Goal: Task Accomplishment & Management: Manage account settings

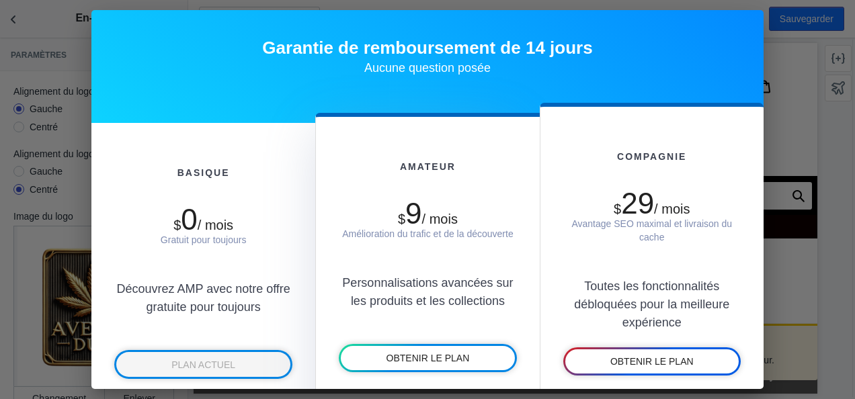
click at [785, 125] on div at bounding box center [427, 199] width 855 height 399
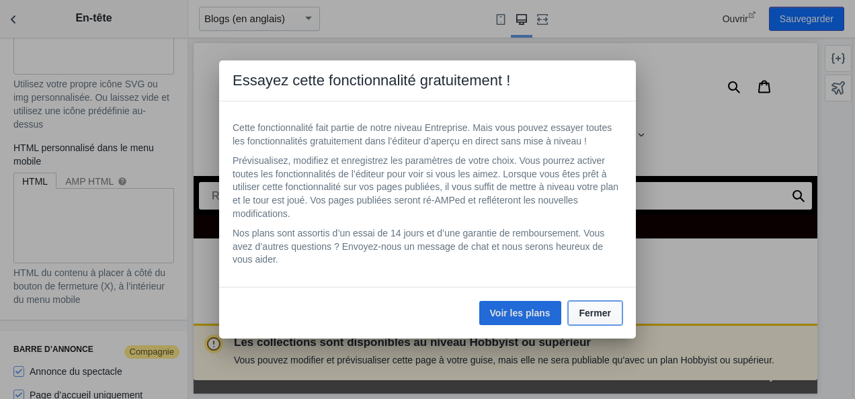
click at [598, 315] on span "Fermer" at bounding box center [596, 313] width 32 height 11
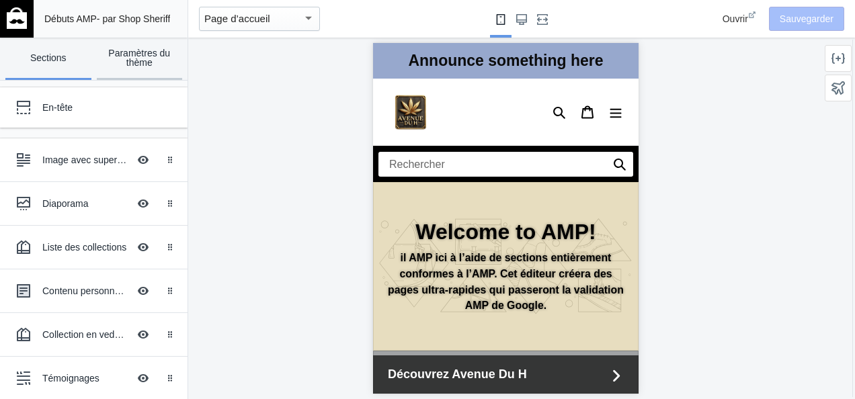
scroll to position [0, 226]
click at [152, 67] on link "Paramètres du thème" at bounding box center [140, 59] width 86 height 42
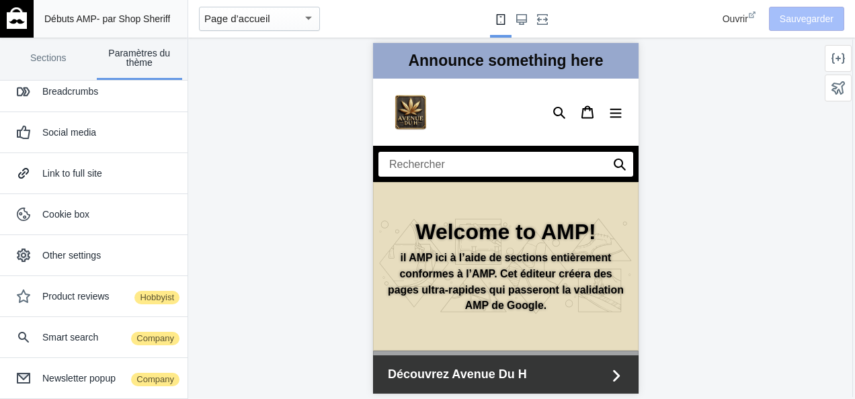
scroll to position [103, 0]
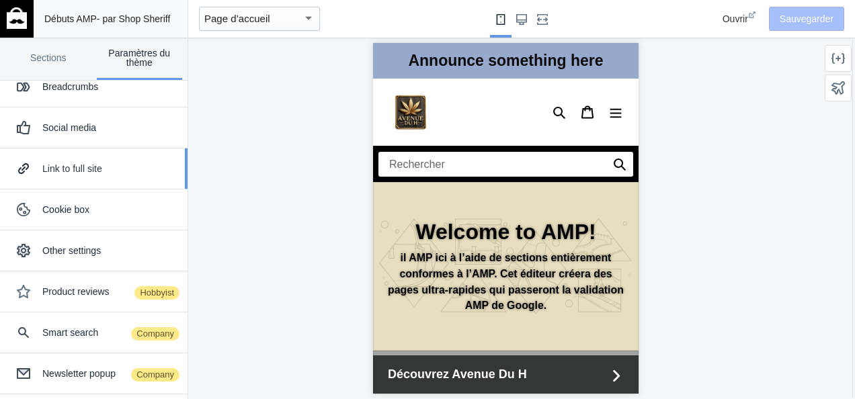
click at [91, 174] on div "Link to full site" at bounding box center [93, 168] width 167 height 27
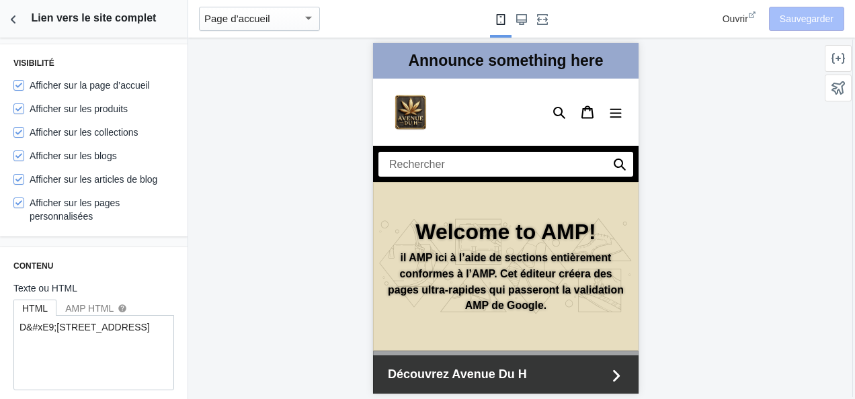
scroll to position [0, 0]
click at [9, 24] on icon "Retour aux sections" at bounding box center [13, 19] width 13 height 13
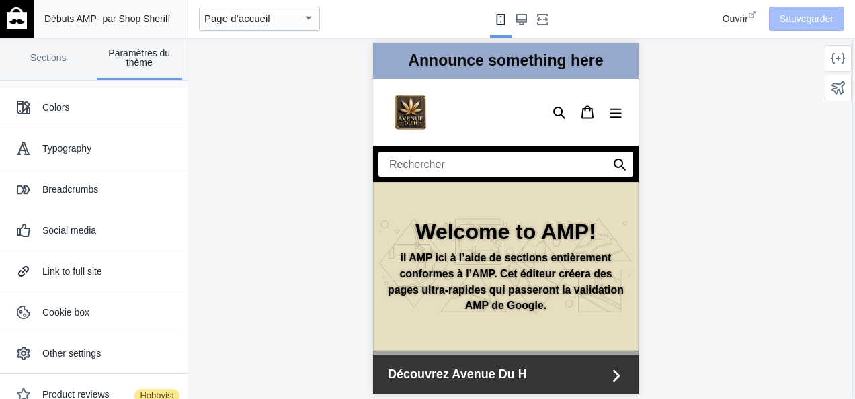
click at [252, 24] on mat-select-trigger "Page d’accueil" at bounding box center [237, 18] width 66 height 11
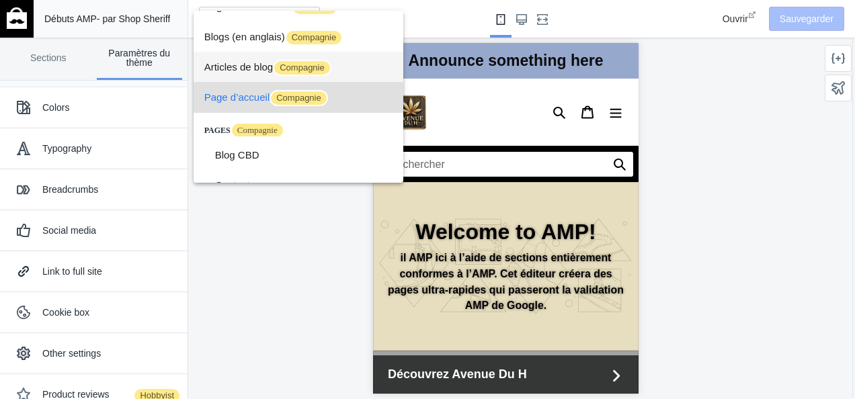
scroll to position [0, 226]
click at [391, 52] on mat-option "Articles de blog Compagnie" at bounding box center [299, 67] width 210 height 30
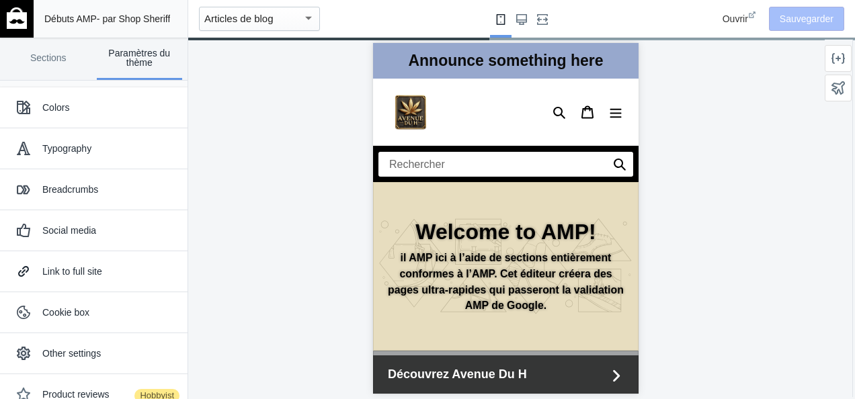
click at [309, 16] on div "button" at bounding box center [308, 17] width 7 height 3
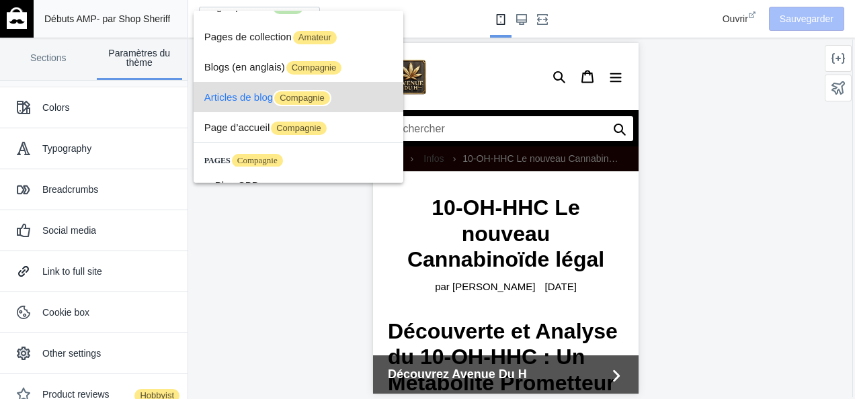
click at [69, 111] on div at bounding box center [427, 199] width 855 height 399
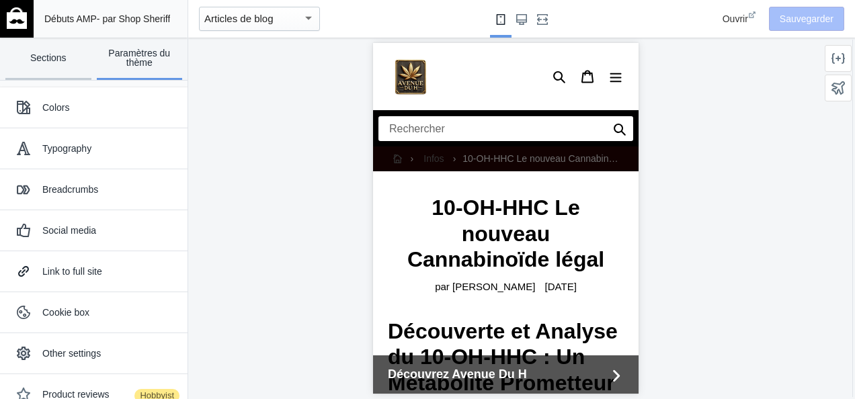
click at [44, 56] on link "Sections" at bounding box center [48, 59] width 86 height 42
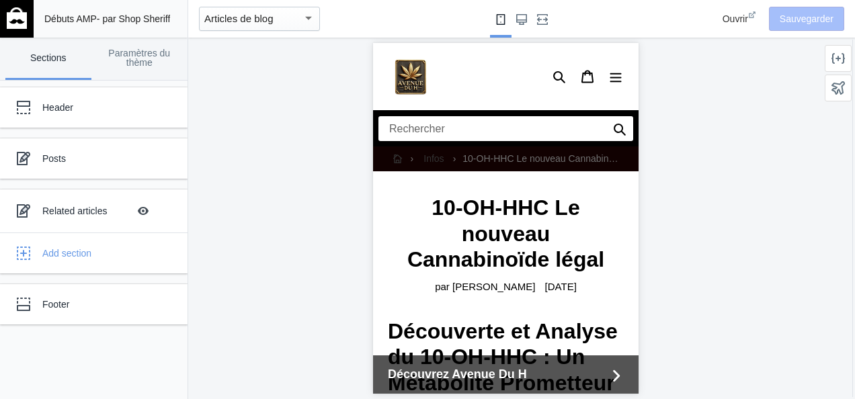
drag, startPoint x: 633, startPoint y: 69, endPoint x: 984, endPoint y: 79, distance: 351.8
click at [143, 52] on link "Paramètres du thème" at bounding box center [140, 59] width 86 height 42
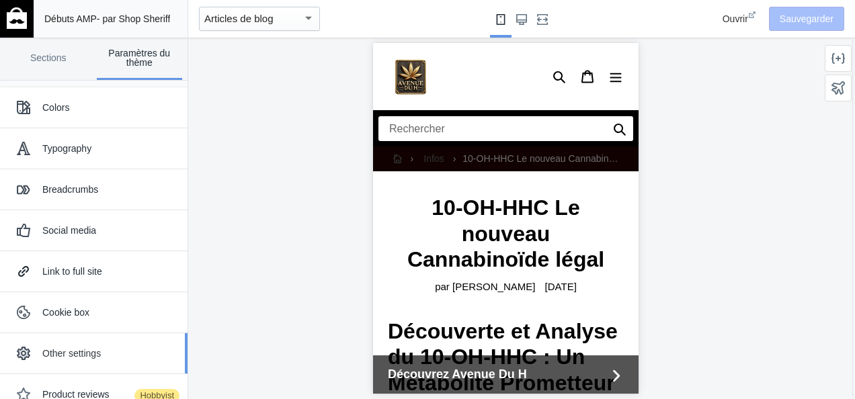
click at [75, 358] on div "Other settings" at bounding box center [109, 353] width 135 height 13
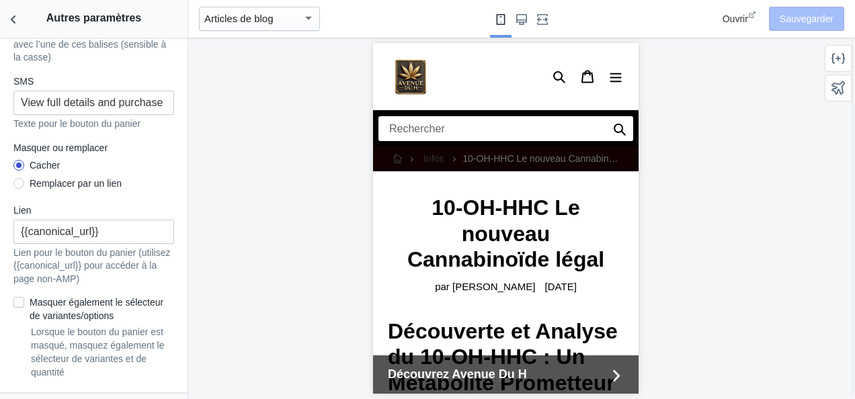
scroll to position [1438, 0]
click at [20, 17] on icon "Retour aux sections" at bounding box center [13, 19] width 13 height 13
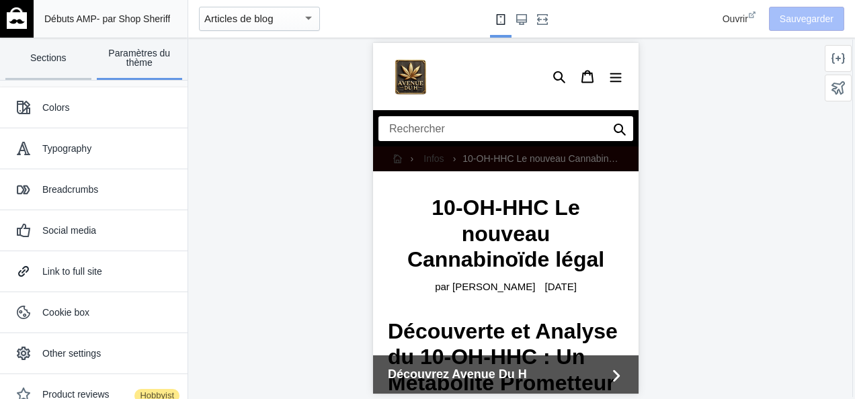
click at [51, 63] on link "Sections" at bounding box center [48, 59] width 86 height 42
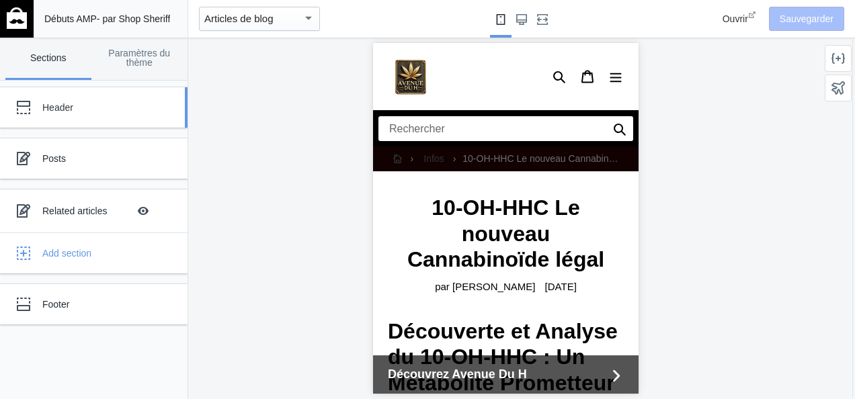
click at [67, 118] on div "Header" at bounding box center [84, 107] width 148 height 27
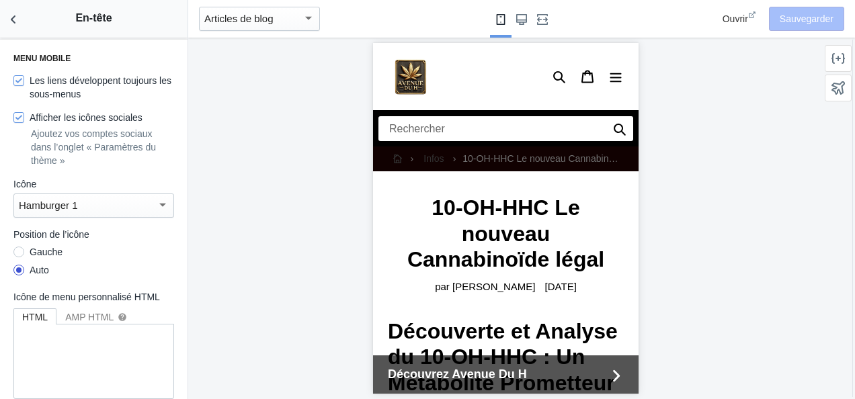
scroll to position [1817, 0]
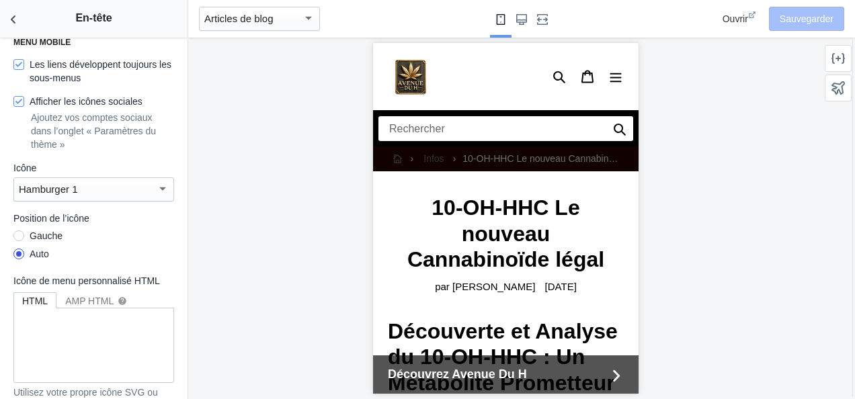
click at [235, 10] on div "Articles de blog" at bounding box center [259, 19] width 121 height 24
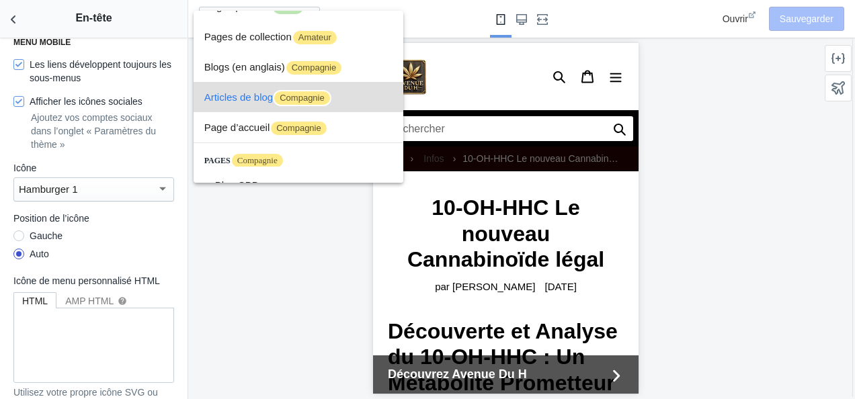
scroll to position [0, 0]
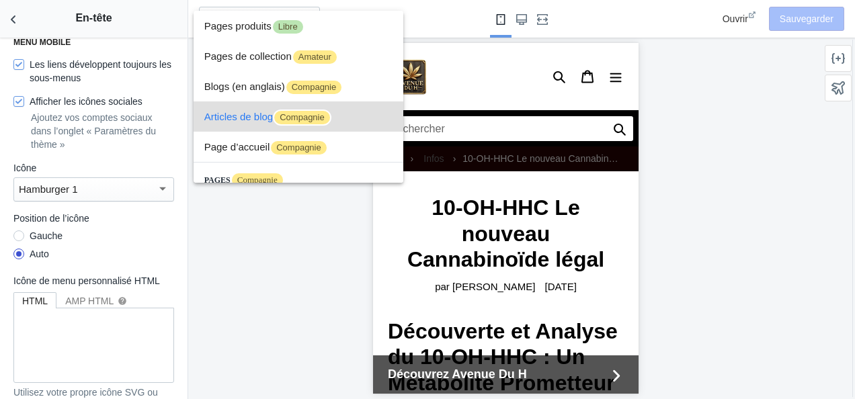
click at [254, 116] on font "Articles de blog" at bounding box center [238, 116] width 69 height 11
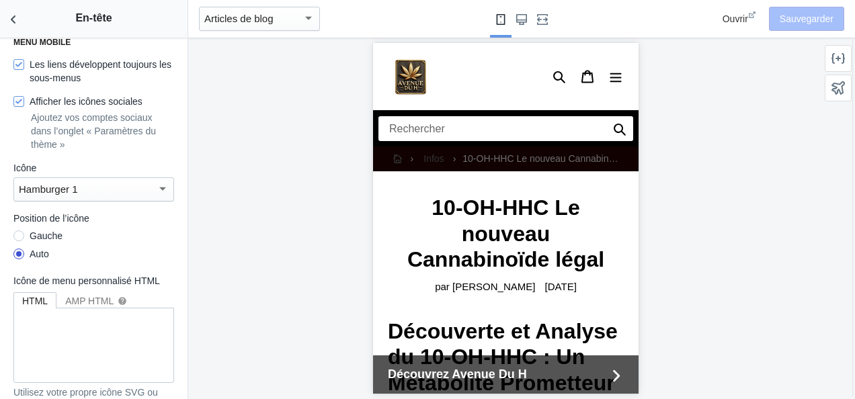
click at [291, 23] on div "Articles de blog" at bounding box center [253, 19] width 98 height 16
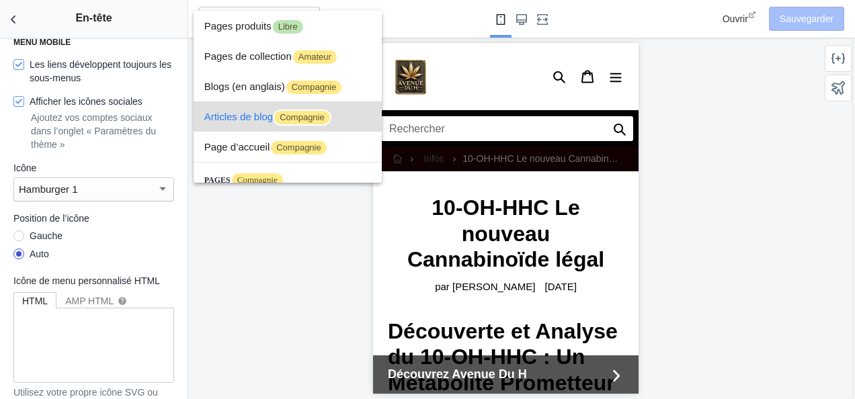
scroll to position [20, 0]
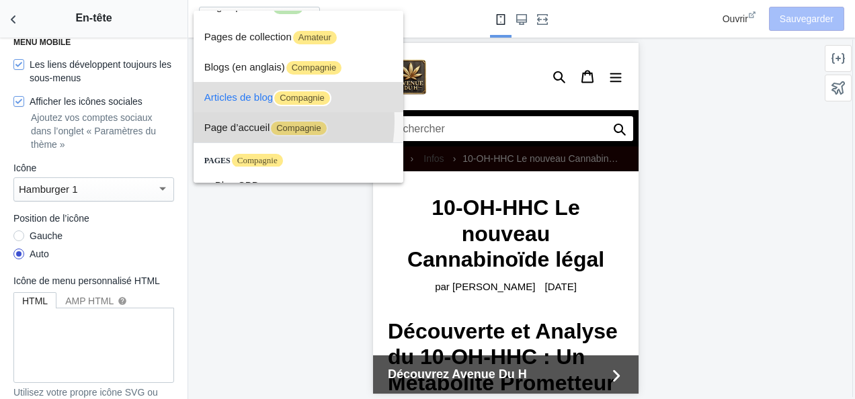
click at [246, 122] on font "Page d’accueil" at bounding box center [237, 127] width 66 height 11
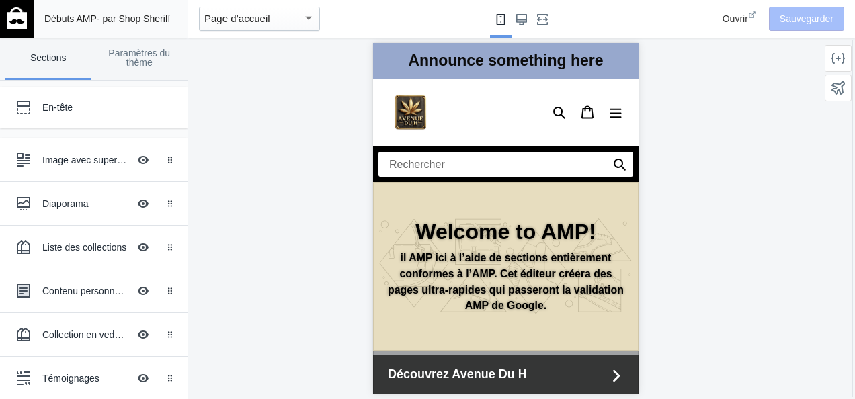
click at [526, 222] on h2 "Welcome to AMP!" at bounding box center [505, 232] width 236 height 26
click at [60, 102] on div "En-tête" at bounding box center [100, 107] width 116 height 13
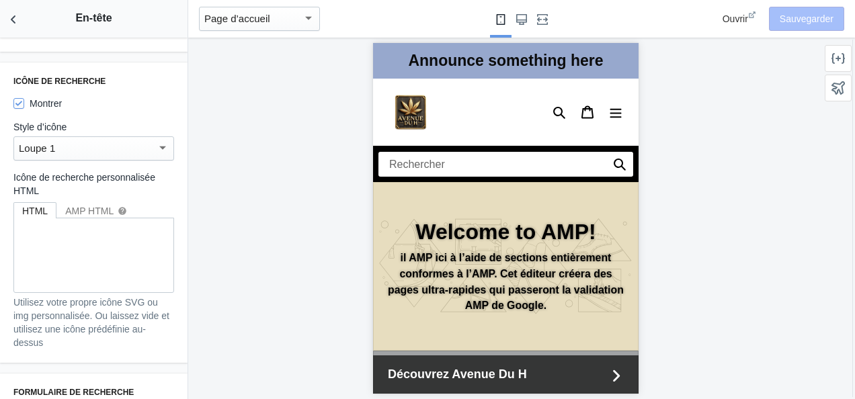
scroll to position [767, 0]
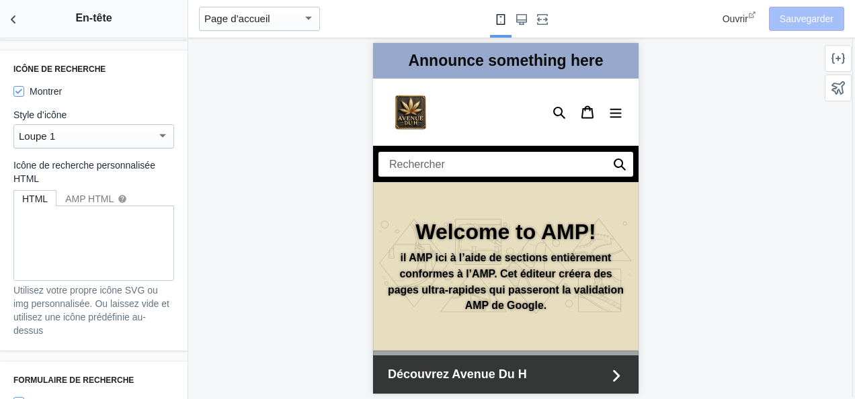
drag, startPoint x: 167, startPoint y: 167, endPoint x: 163, endPoint y: 186, distance: 19.4
click at [163, 186] on div "Icône de recherche Montrer Style d’icône Loupe 1 Icône de recherche personnalis…" at bounding box center [94, 200] width 188 height 301
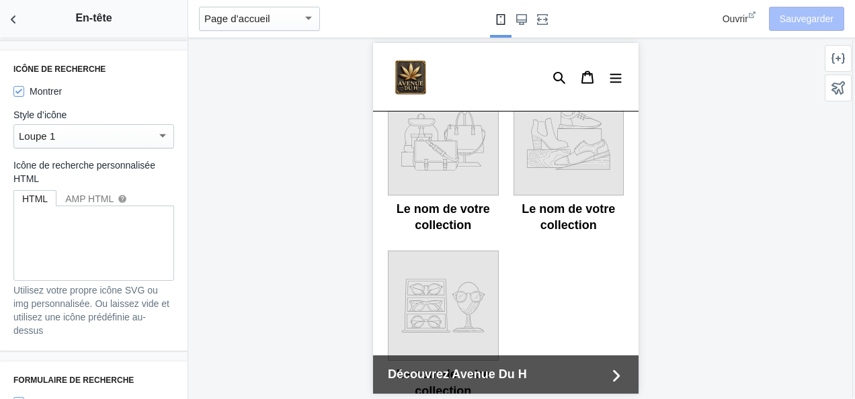
scroll to position [639, 0]
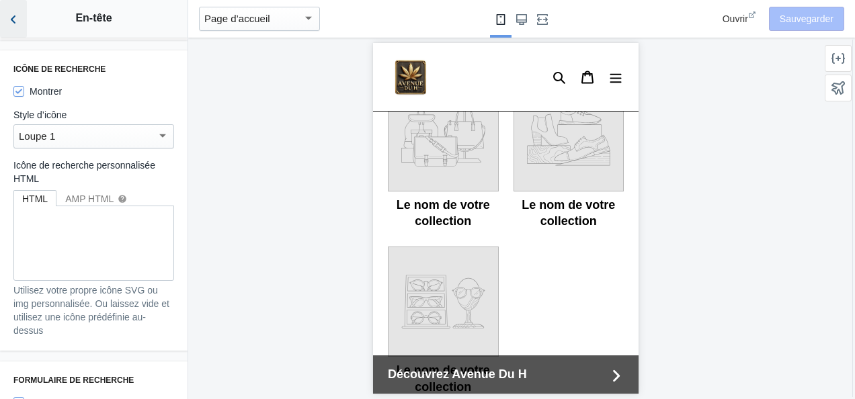
click at [13, 22] on icon "Retour aux sections" at bounding box center [13, 19] width 13 height 13
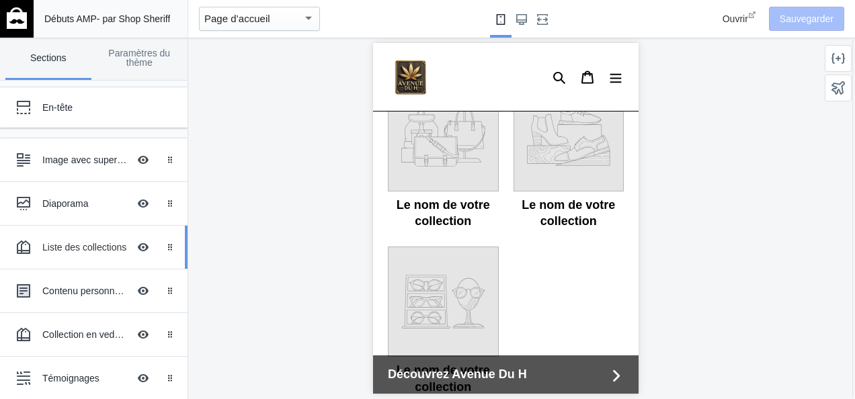
click at [85, 237] on div "Liste des collections Masquer l’image avec superposition de texte" at bounding box center [84, 248] width 148 height 30
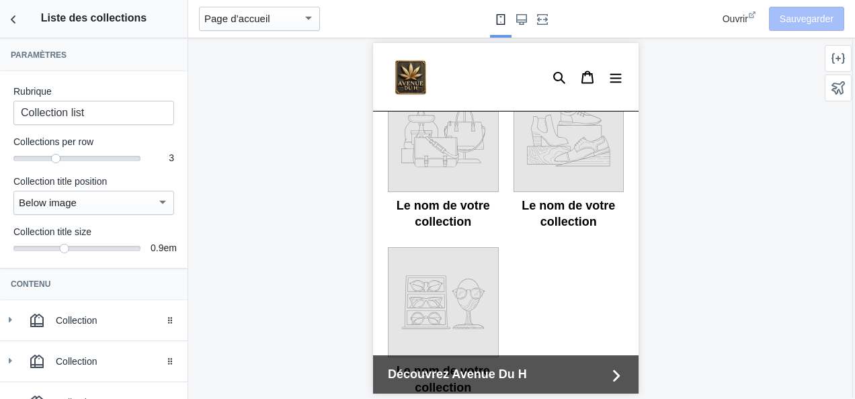
scroll to position [615, 0]
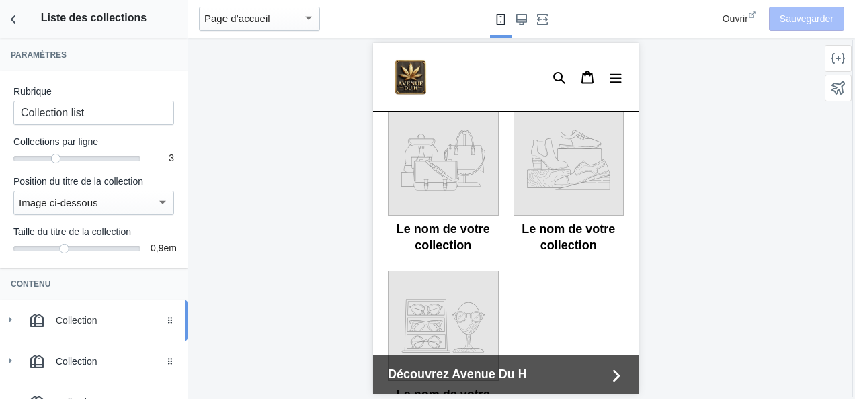
click at [112, 321] on div "Collection" at bounding box center [117, 320] width 122 height 13
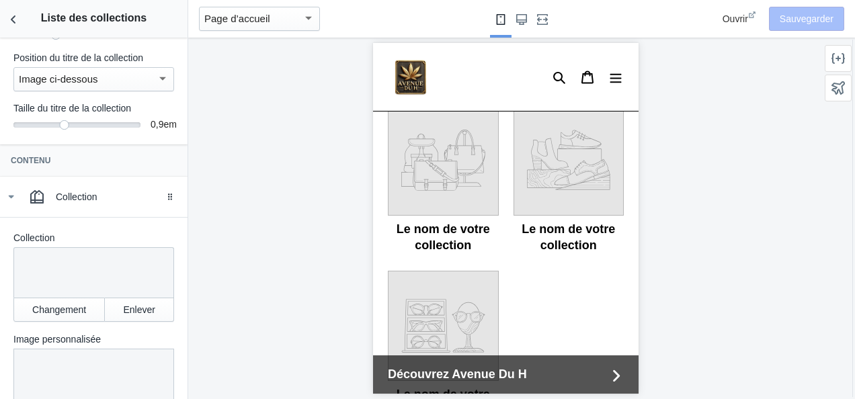
scroll to position [124, 0]
click at [50, 304] on button "Changement" at bounding box center [58, 309] width 91 height 24
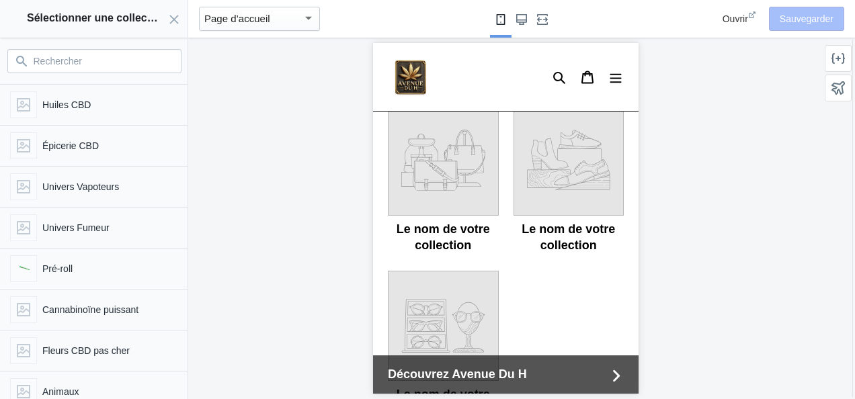
scroll to position [106, 0]
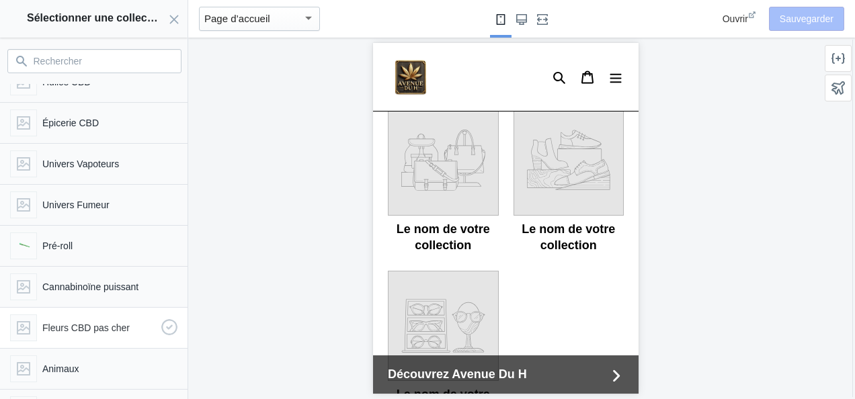
click at [65, 331] on p "Fleurs CBD pas cher" at bounding box center [99, 327] width 114 height 13
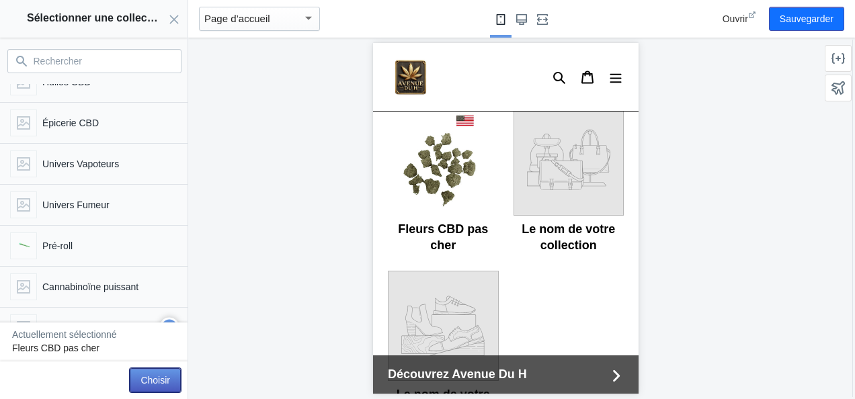
click at [155, 380] on button "Choisir" at bounding box center [155, 381] width 51 height 24
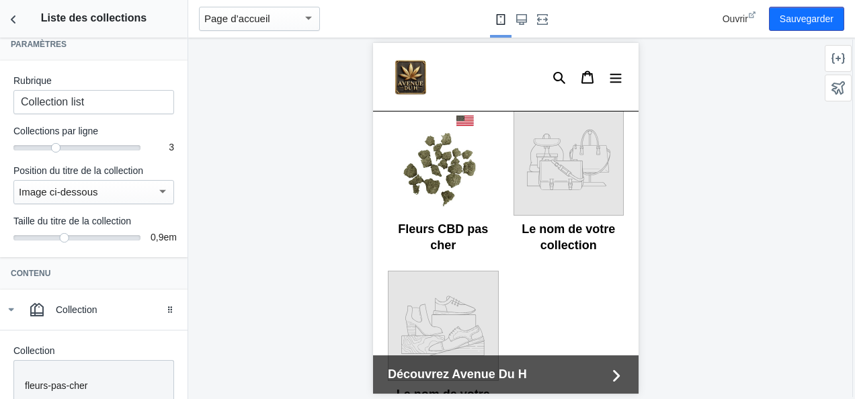
scroll to position [0, 0]
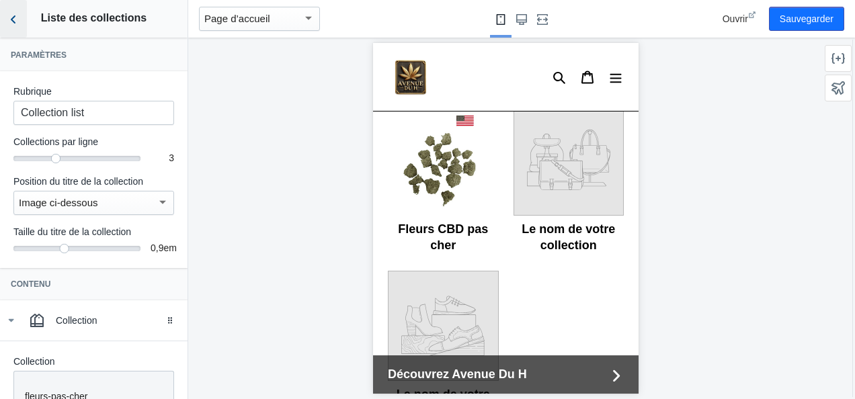
click at [14, 20] on icon "Retour aux sections" at bounding box center [13, 19] width 13 height 13
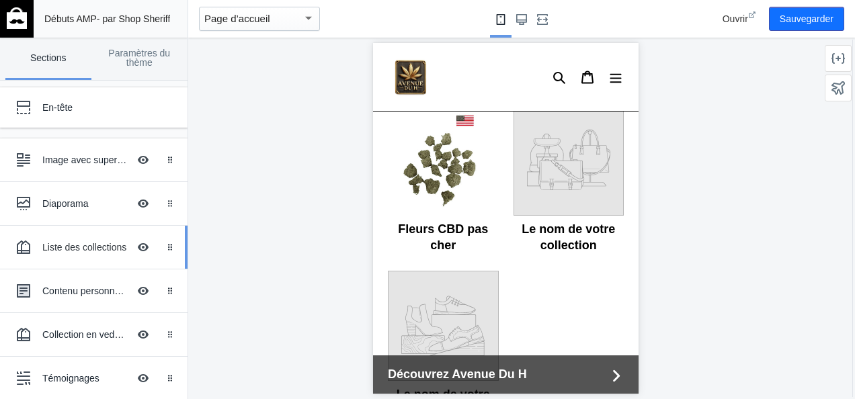
click at [69, 253] on div "Liste des collections Masquer l’image avec superposition de texte" at bounding box center [84, 248] width 148 height 30
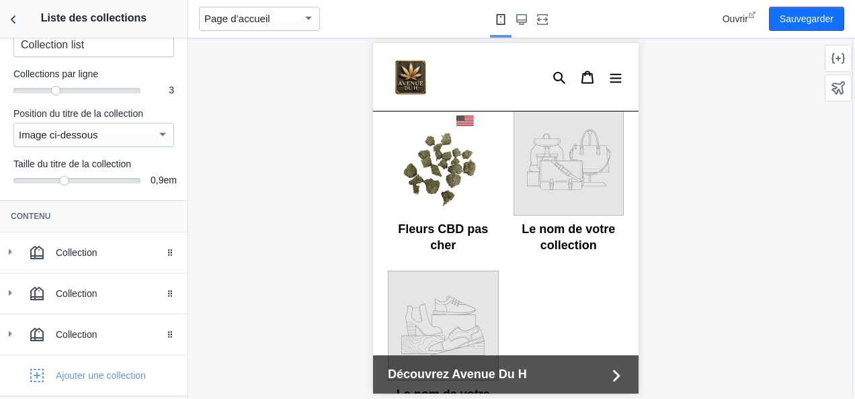
scroll to position [69, 0]
click at [169, 299] on div "Faites glisser pour réorganiser" at bounding box center [173, 292] width 30 height 40
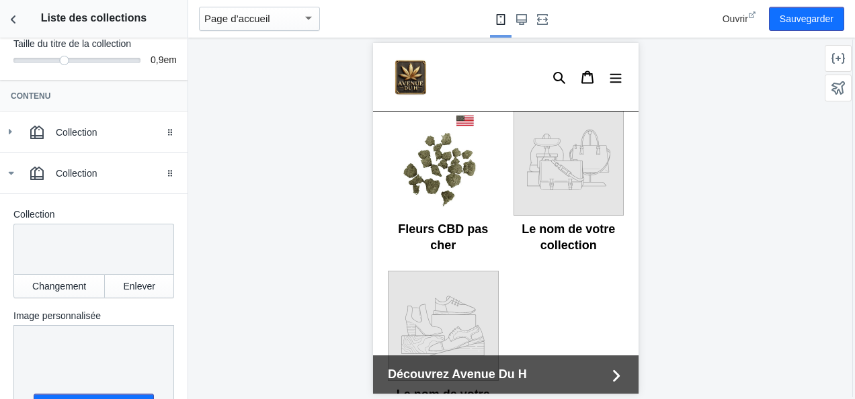
scroll to position [193, 0]
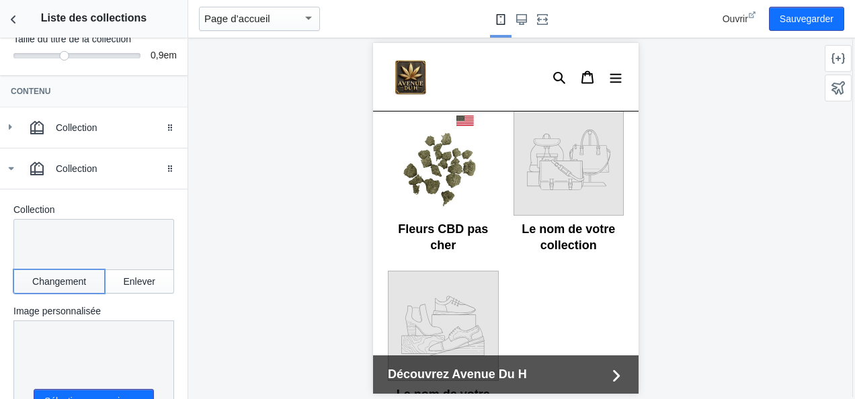
click at [57, 286] on button "Changement" at bounding box center [58, 282] width 91 height 24
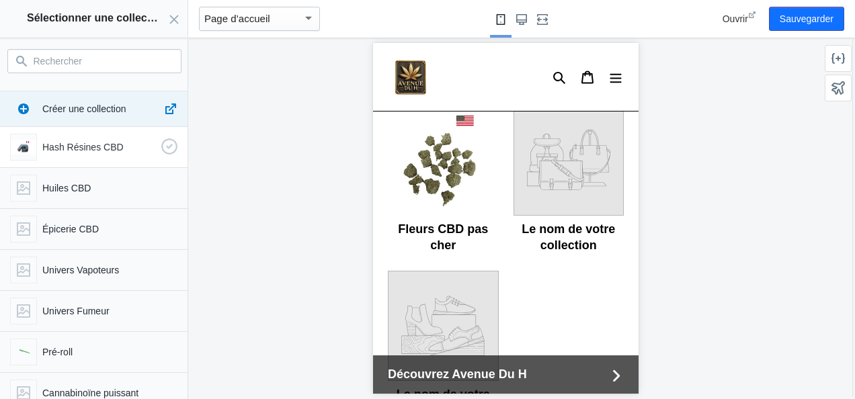
click at [72, 152] on p "Hash Résines CBD" at bounding box center [99, 147] width 114 height 13
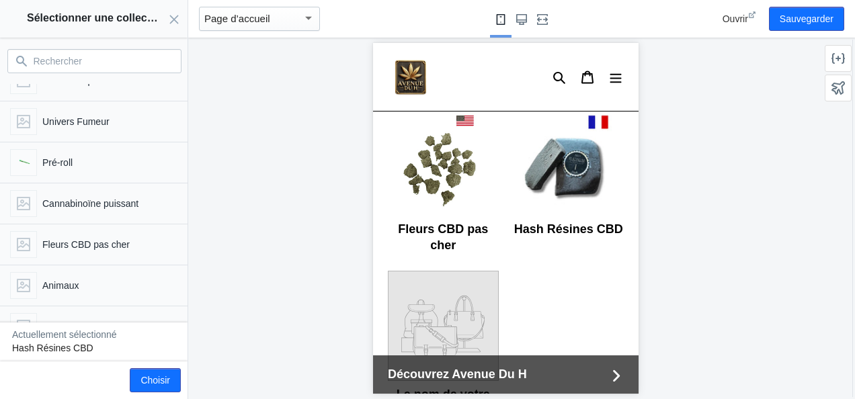
scroll to position [0, 0]
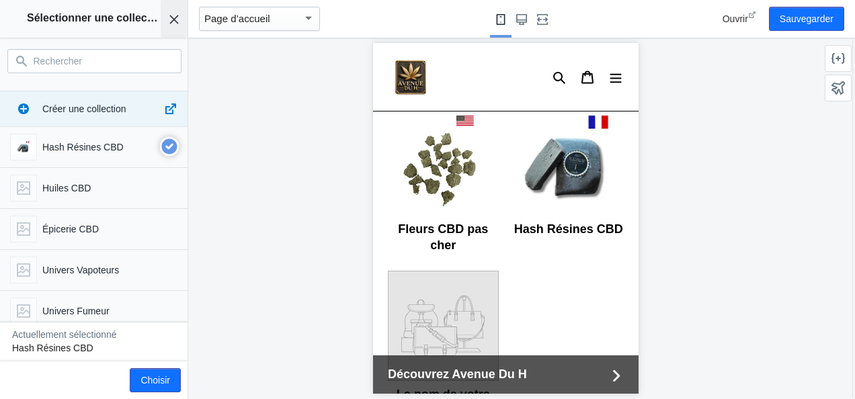
click at [179, 20] on icon "Fermer le panneau" at bounding box center [174, 19] width 11 height 11
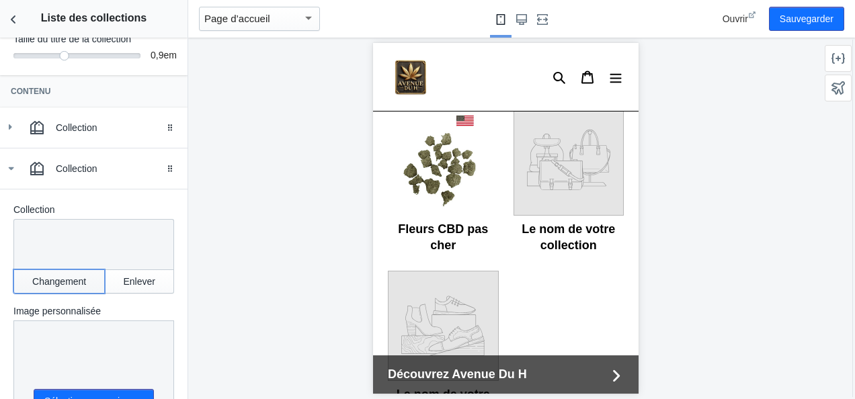
click at [60, 288] on button "Changement" at bounding box center [58, 282] width 91 height 24
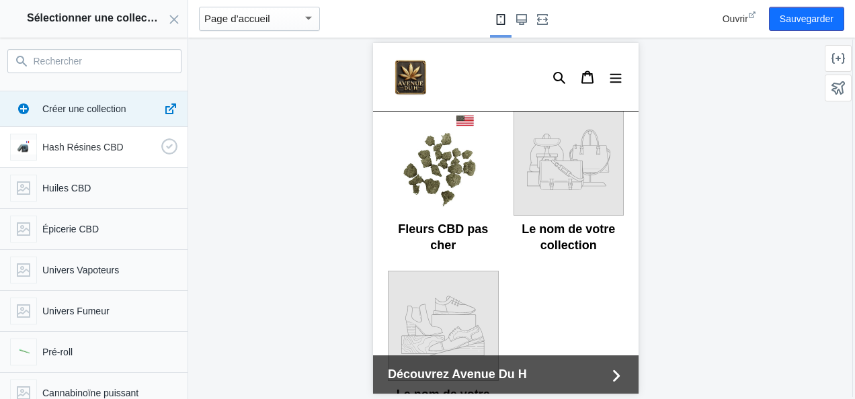
click at [91, 142] on p "Hash Résines CBD" at bounding box center [99, 147] width 114 height 13
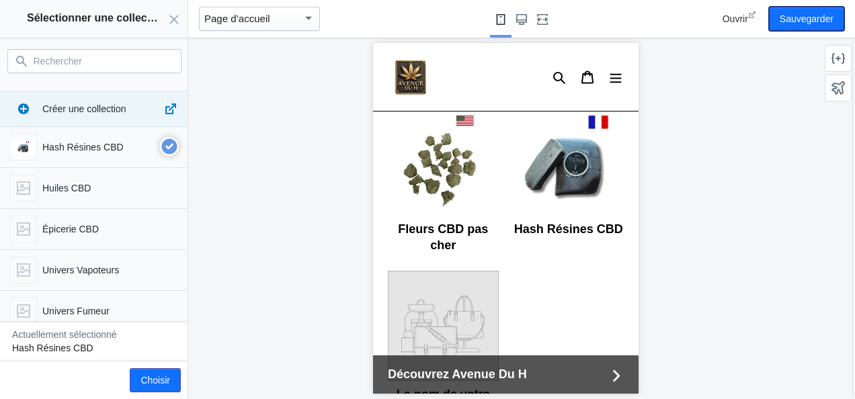
click at [822, 11] on button "Sauvegarder" at bounding box center [806, 19] width 75 height 24
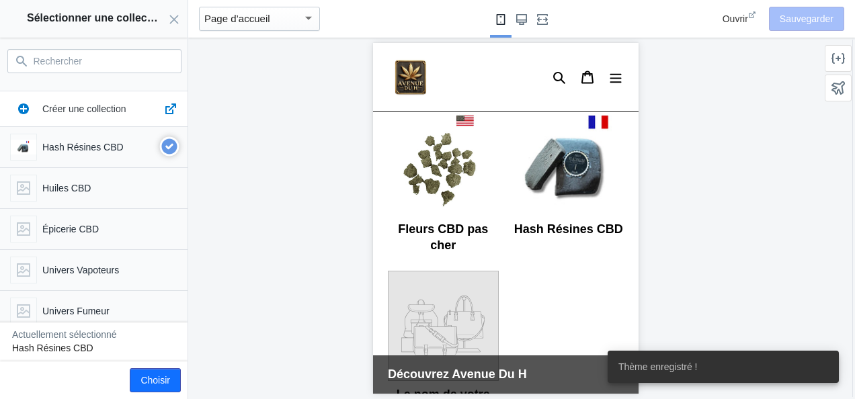
click at [74, 120] on link "Créer une collection" at bounding box center [94, 108] width 188 height 35
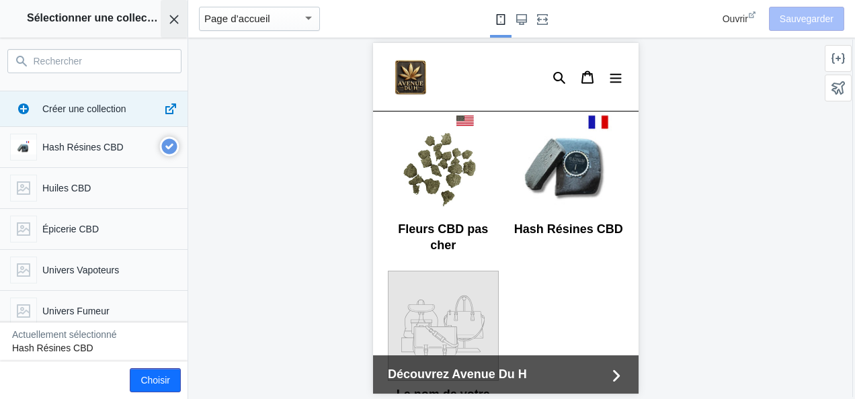
click at [169, 28] on button "Fermer le panneau" at bounding box center [174, 19] width 27 height 38
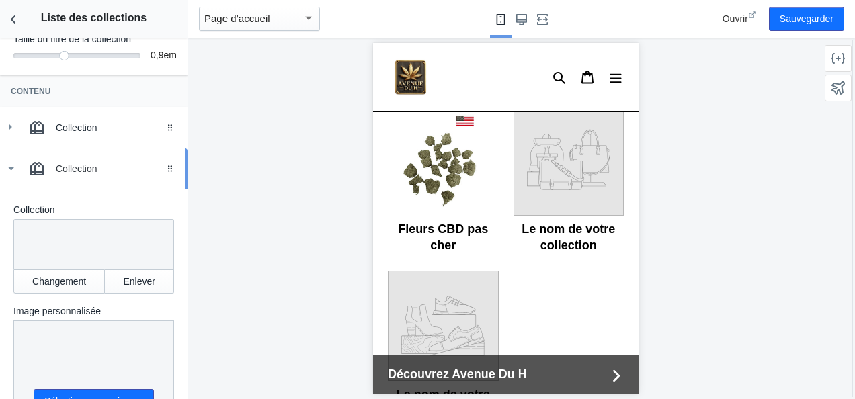
click at [96, 165] on div "Collection" at bounding box center [117, 168] width 122 height 13
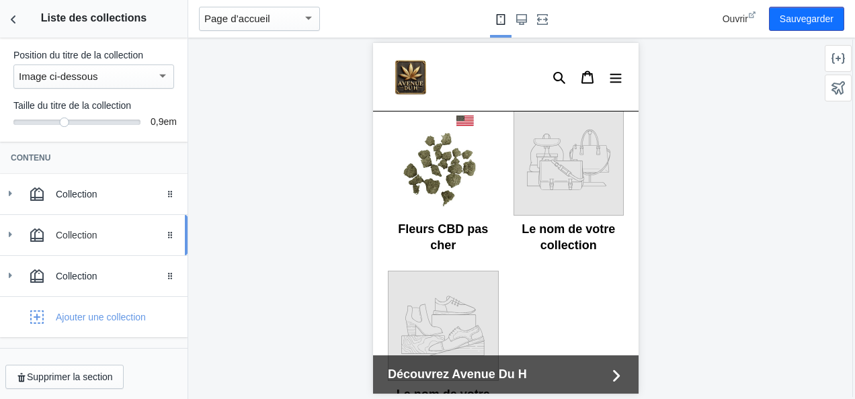
scroll to position [126, 0]
click at [5, 241] on div at bounding box center [9, 235] width 13 height 14
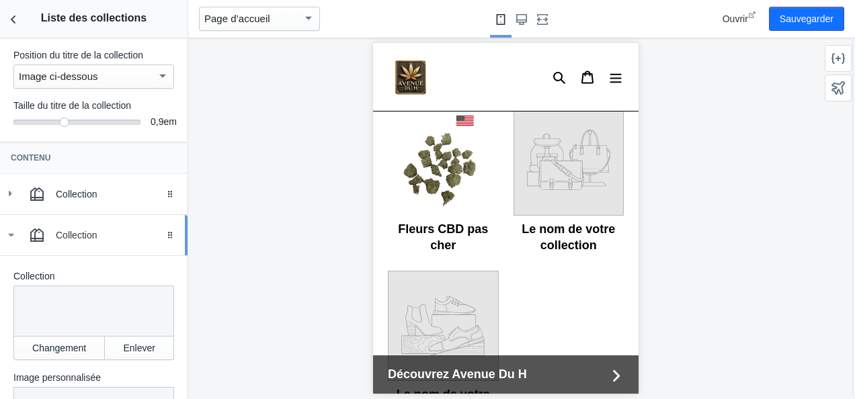
scroll to position [193, 0]
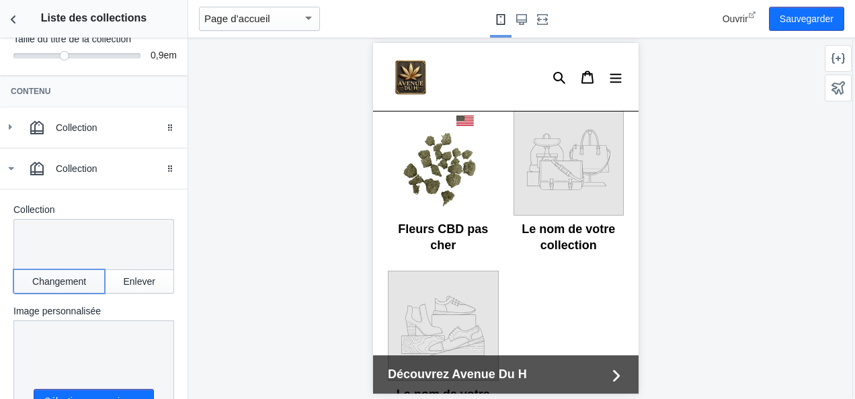
click at [54, 282] on button "Changement" at bounding box center [58, 282] width 91 height 24
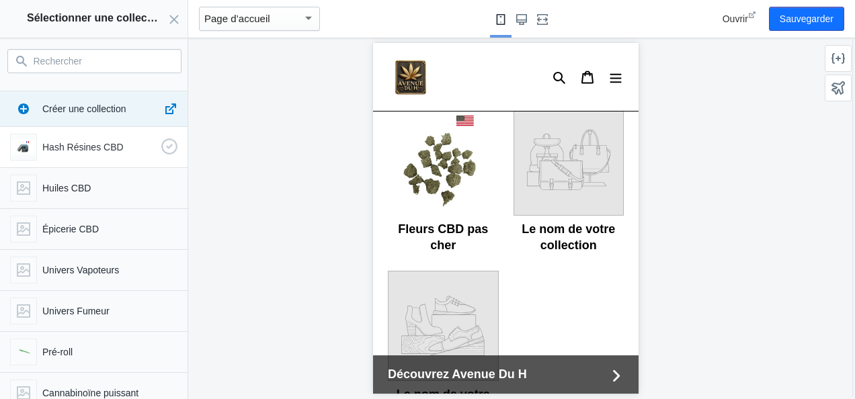
click at [81, 149] on p "Hash Résines CBD" at bounding box center [99, 147] width 114 height 13
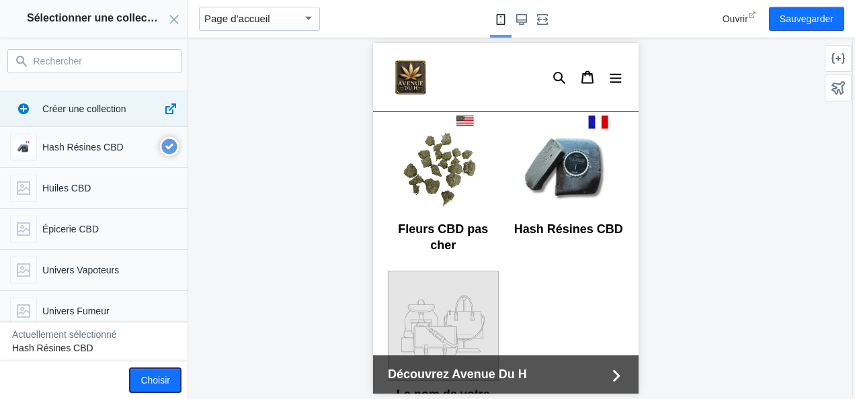
click at [169, 378] on button "Choisir" at bounding box center [155, 381] width 51 height 24
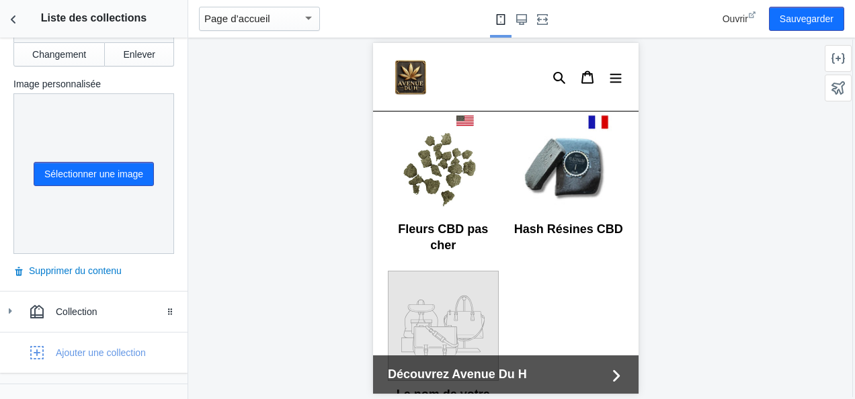
scroll to position [429, 0]
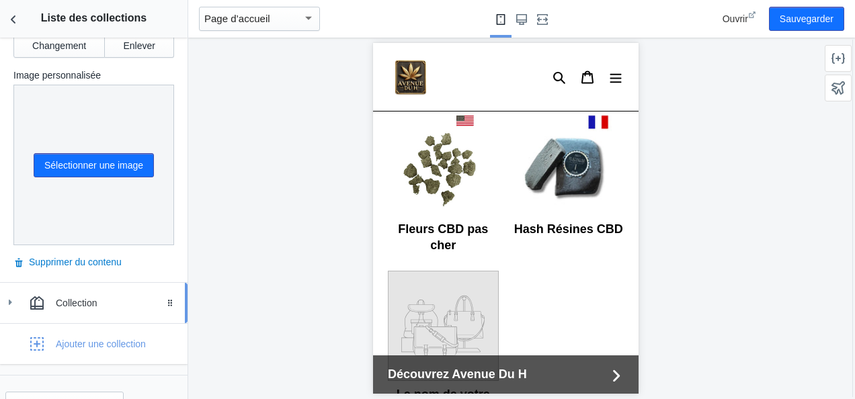
click at [133, 297] on div "Collection" at bounding box center [117, 303] width 122 height 13
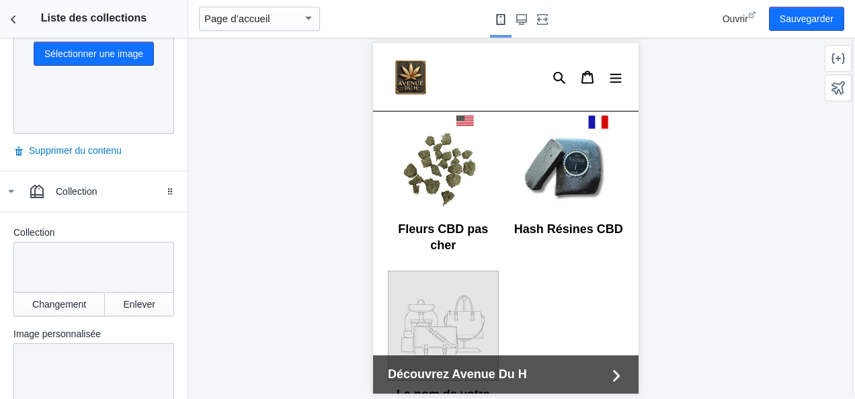
scroll to position [561, 0]
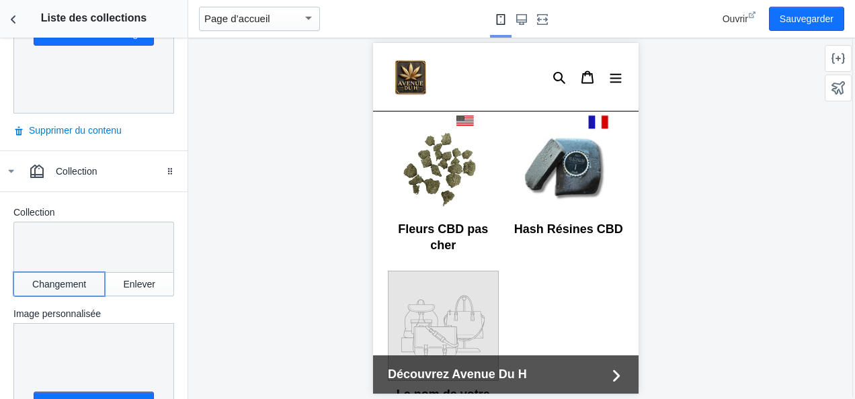
click at [59, 272] on button "Changement" at bounding box center [58, 284] width 91 height 24
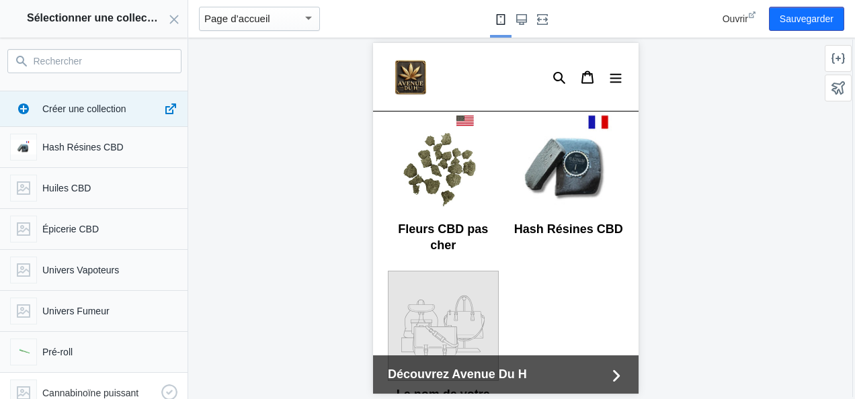
click at [103, 387] on p "Cannabinoïne puissant" at bounding box center [99, 393] width 114 height 13
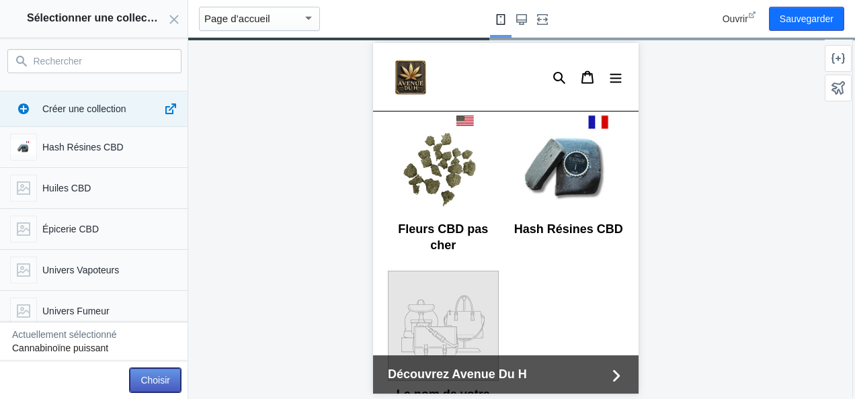
click at [164, 389] on button "Choisir" at bounding box center [155, 381] width 51 height 24
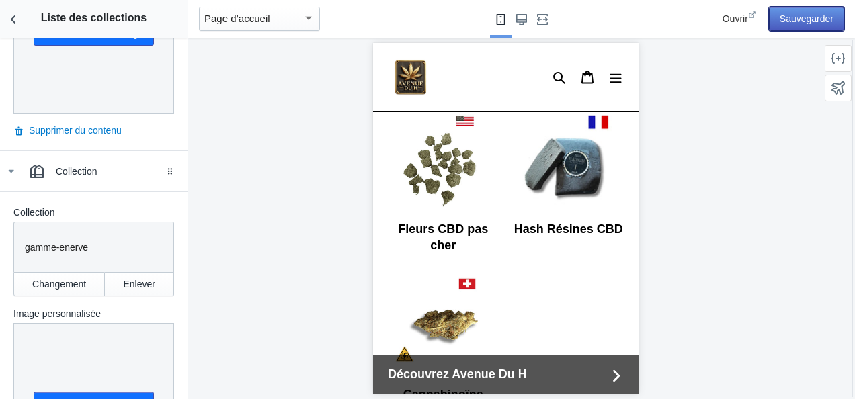
click at [796, 27] on button "Sauvegarder" at bounding box center [806, 19] width 75 height 24
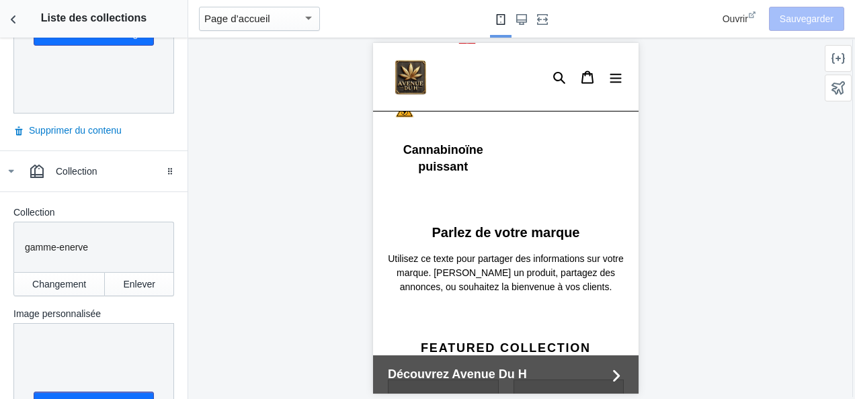
scroll to position [887, 0]
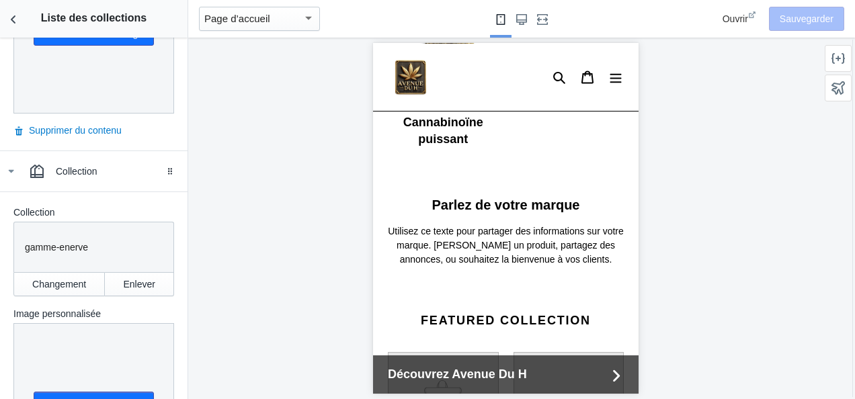
click at [539, 201] on div "Parlez de votre marque Utilisez ce texte pour partager des informations sur vot…" at bounding box center [505, 232] width 236 height 71
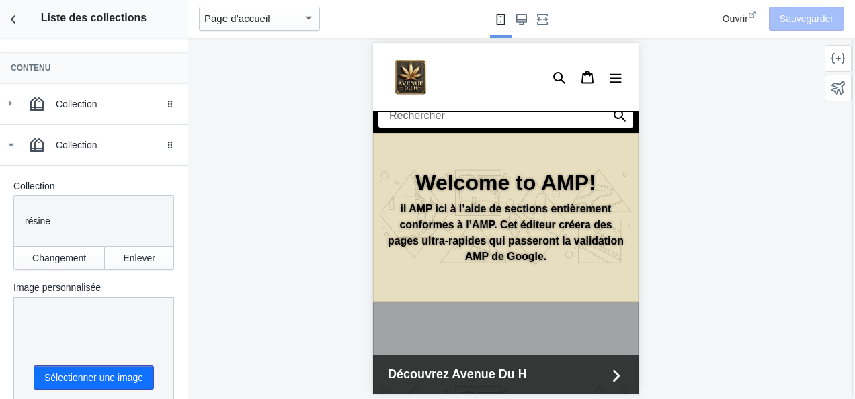
scroll to position [0, 0]
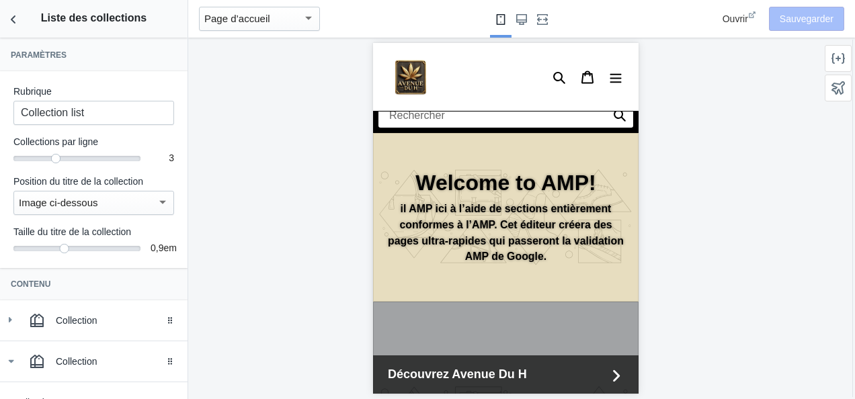
click at [56, 58] on h3 "Paramètres" at bounding box center [94, 55] width 166 height 11
click at [17, 16] on icon "Retour aux sections" at bounding box center [13, 19] width 13 height 13
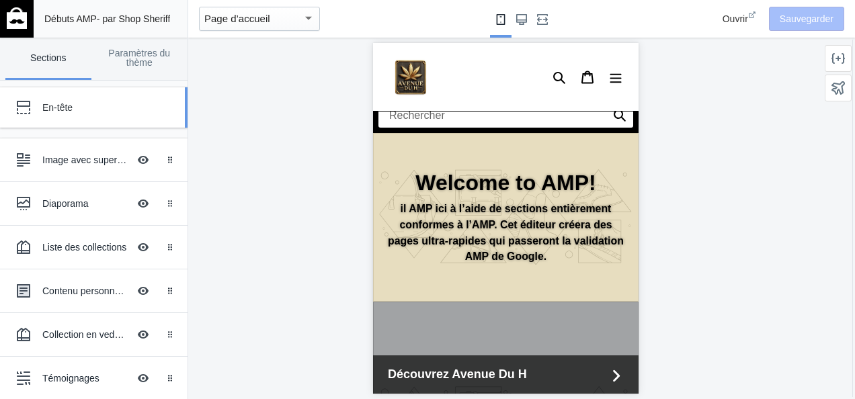
click at [81, 100] on div "En-tête" at bounding box center [84, 107] width 148 height 27
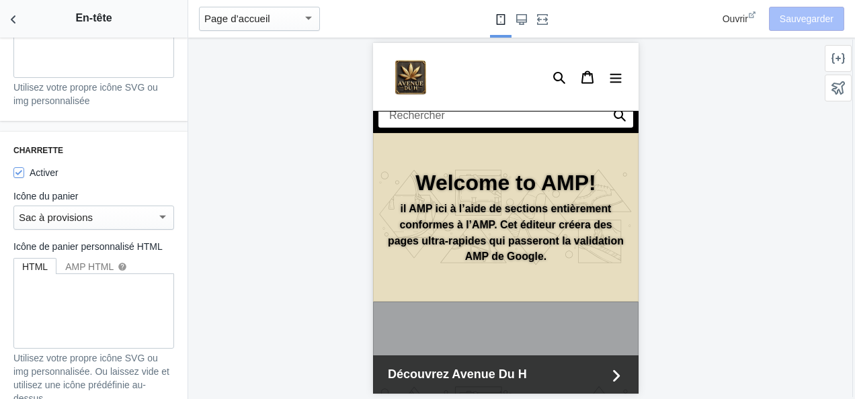
scroll to position [1419, 0]
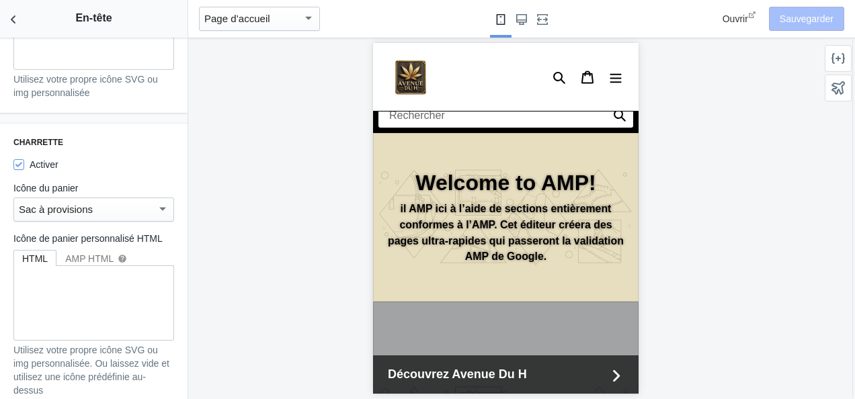
click at [157, 203] on div at bounding box center [163, 209] width 12 height 16
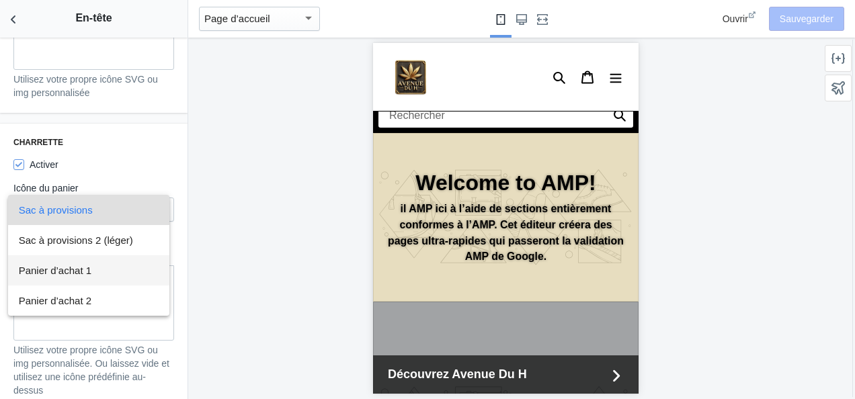
click at [78, 279] on span "Panier d’achat 1" at bounding box center [89, 271] width 141 height 30
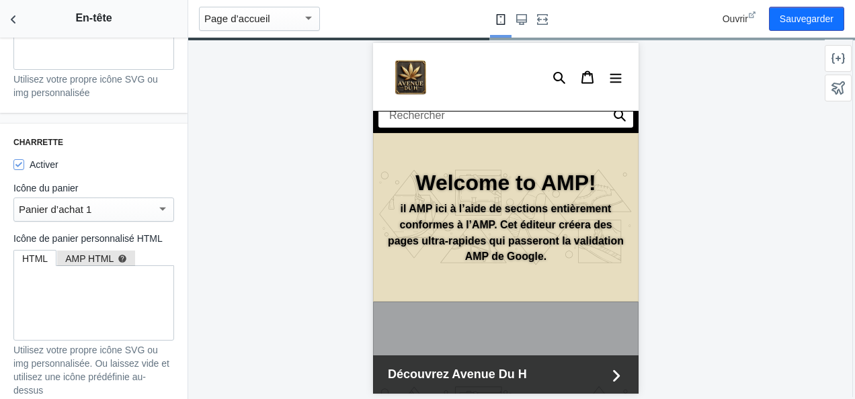
click at [79, 265] on div "AMP HTML help" at bounding box center [95, 258] width 79 height 16
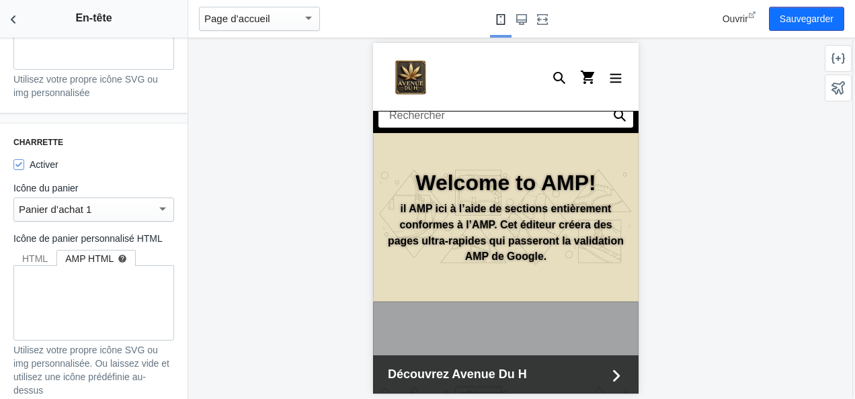
click at [108, 200] on div "Panier d’achat 1" at bounding box center [93, 210] width 161 height 24
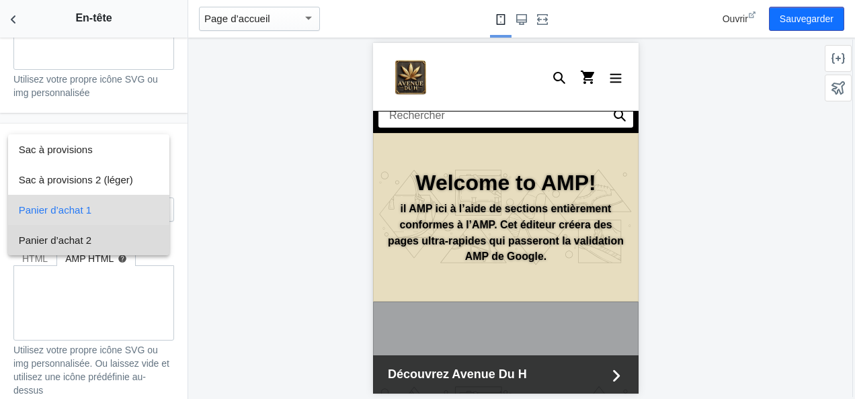
click at [69, 241] on font "Panier d’achat 2" at bounding box center [55, 240] width 73 height 11
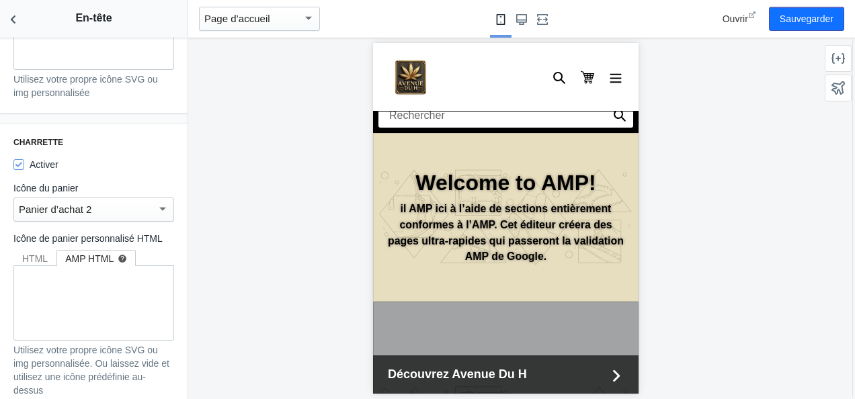
click at [97, 214] on div "Panier d’achat 2" at bounding box center [88, 210] width 138 height 16
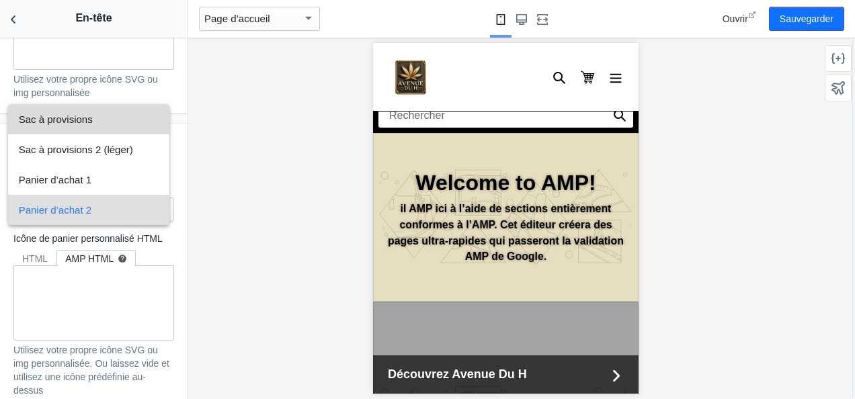
click at [87, 116] on font "Sac à provisions" at bounding box center [56, 119] width 74 height 11
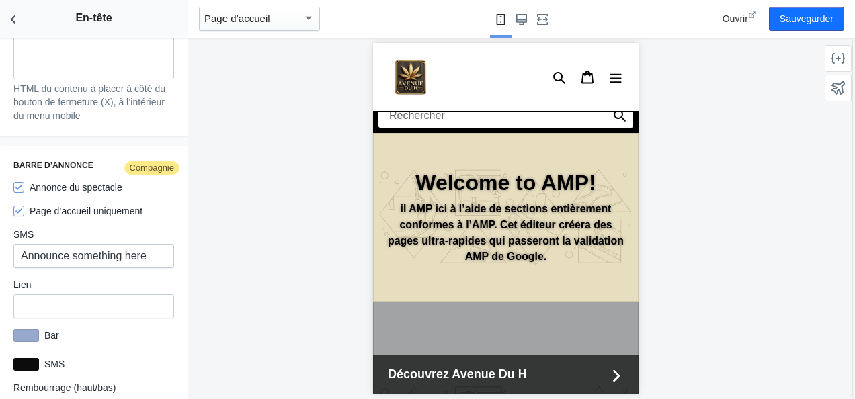
scroll to position [2302, 0]
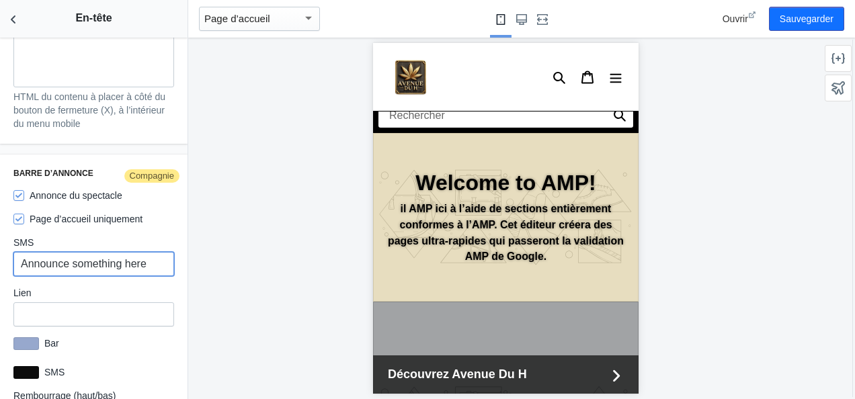
click at [153, 261] on input "Announce something here" at bounding box center [93, 264] width 161 height 24
drag, startPoint x: 153, startPoint y: 261, endPoint x: -3, endPoint y: 268, distance: 155.5
click at [0, 268] on html "Chargement de votre thème AMP Cet éditeur génère des pages Shopify entièrement …" at bounding box center [427, 199] width 855 height 399
type input "Livraison gratuit des"
